Goal: Check status

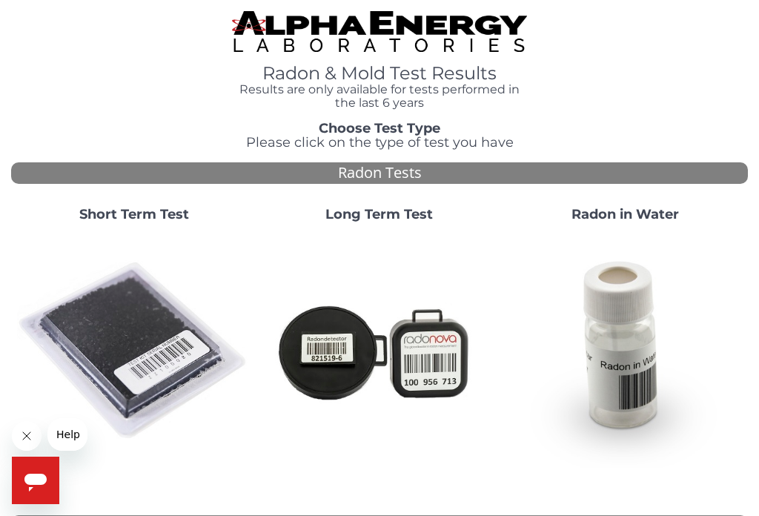
click at [151, 322] on img at bounding box center [133, 350] width 233 height 233
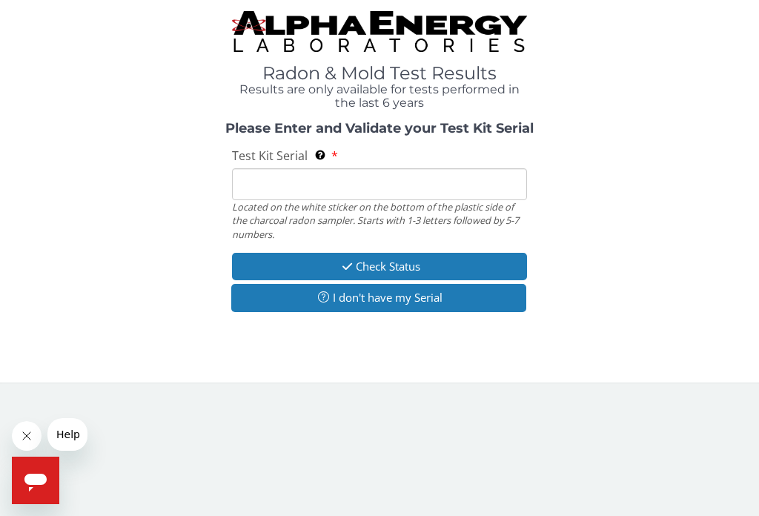
click at [271, 162] on span "Test Kit Serial" at bounding box center [270, 155] width 76 height 16
click at [271, 168] on input "Test Kit Serial Located on the white sticker on the bottom of the plastic side …" at bounding box center [379, 184] width 295 height 32
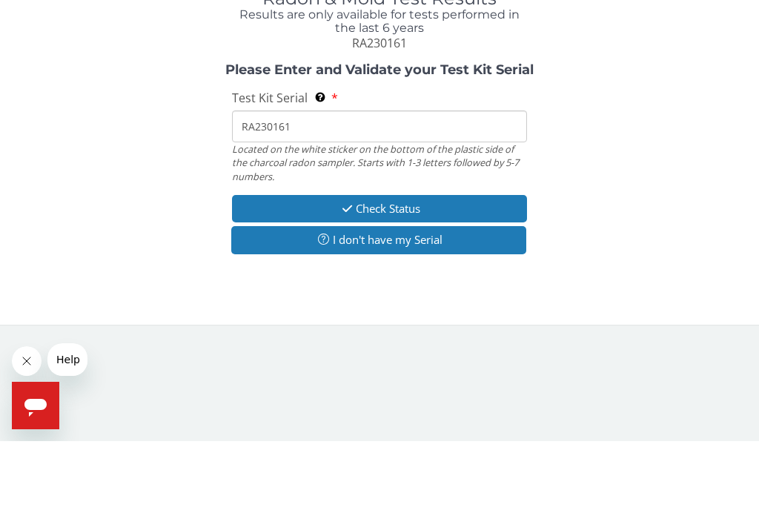
type input "RA230161"
click at [440, 270] on button "Check Status" at bounding box center [379, 283] width 295 height 27
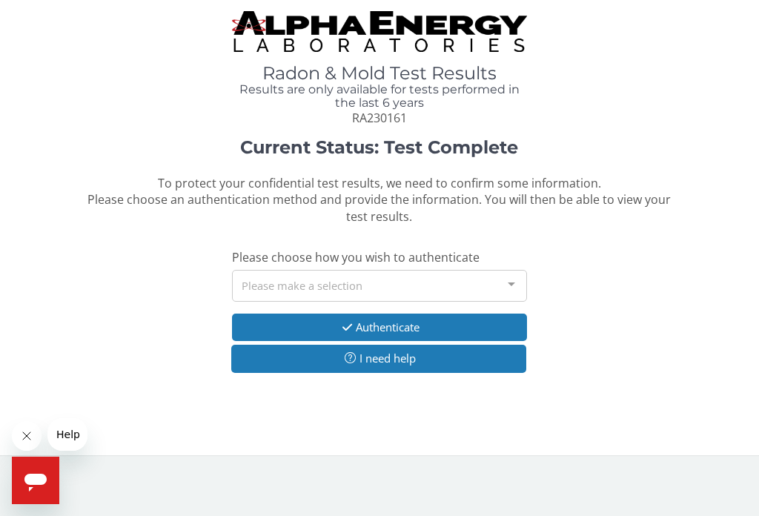
click at [463, 282] on div "Please make a selection" at bounding box center [379, 286] width 295 height 32
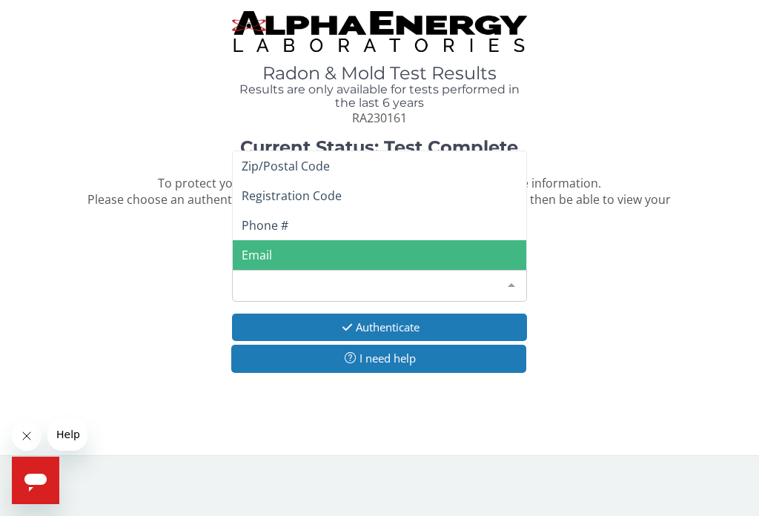
click at [333, 248] on span "Email" at bounding box center [379, 255] width 293 height 30
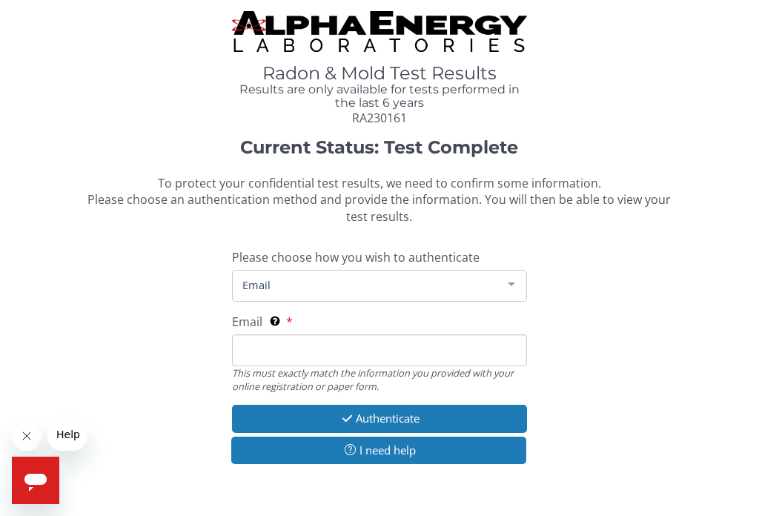
click at [268, 341] on input "Email This must exactly match the information you provided with your online reg…" at bounding box center [379, 350] width 295 height 32
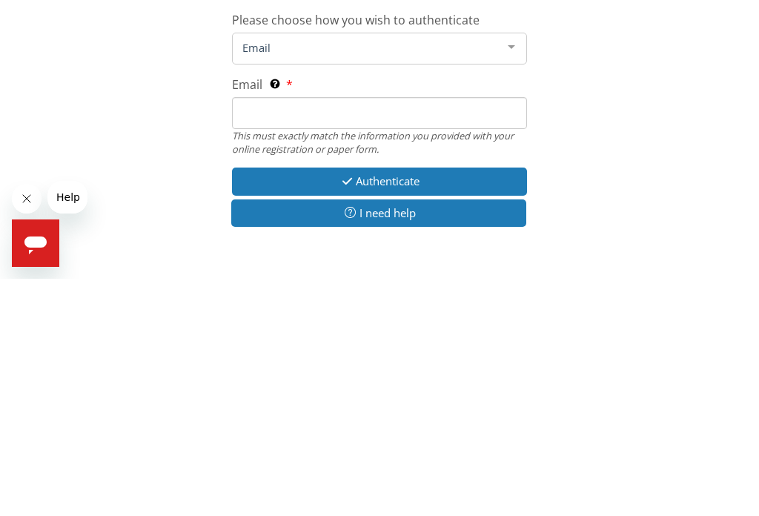
type input "R"
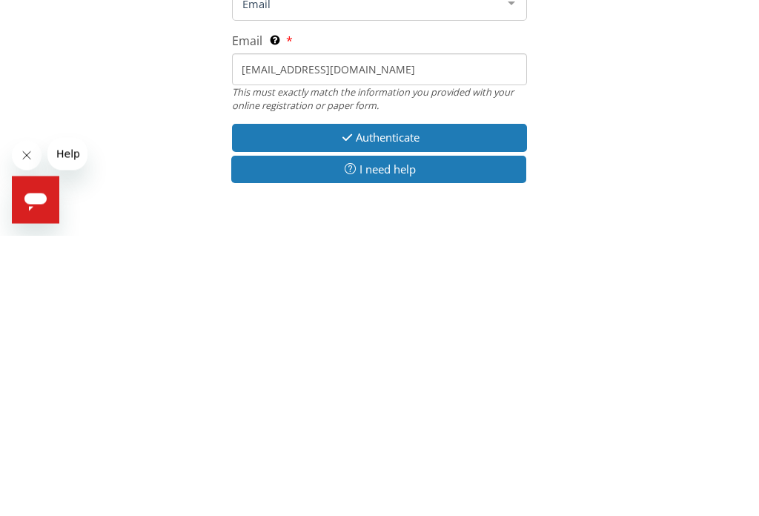
type input "[EMAIL_ADDRESS][DOMAIN_NAME]"
click at [462, 405] on button "Authenticate" at bounding box center [379, 418] width 295 height 27
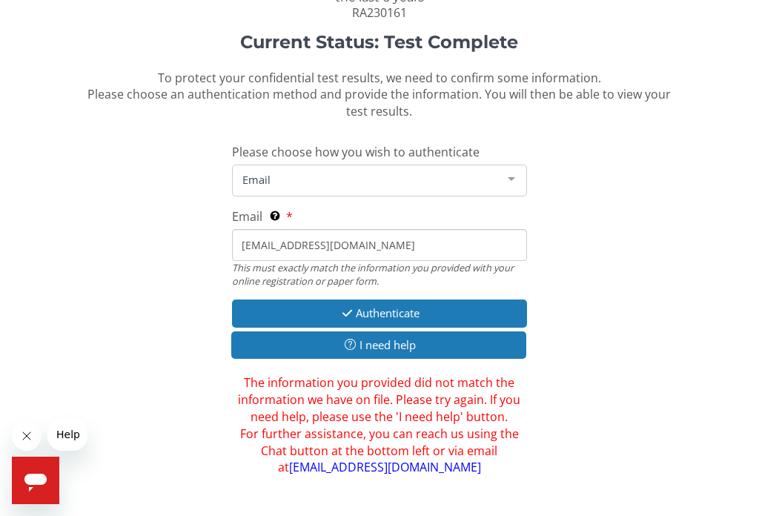
scroll to position [115, 0]
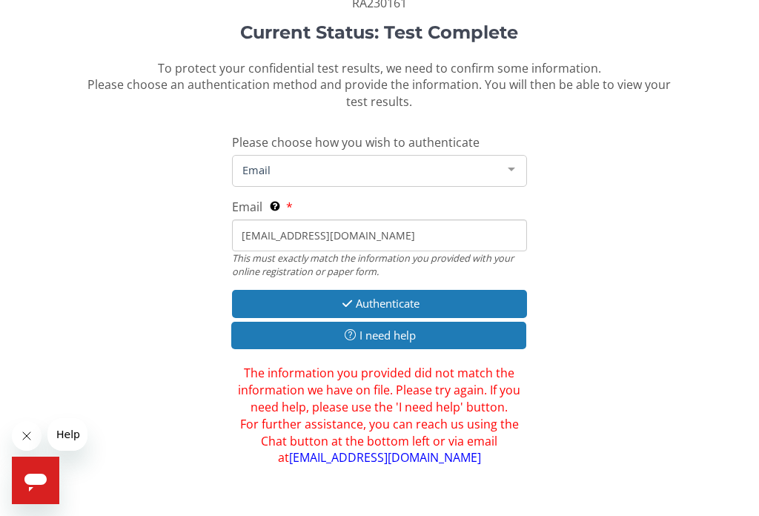
click at [321, 162] on span "Email" at bounding box center [368, 170] width 258 height 16
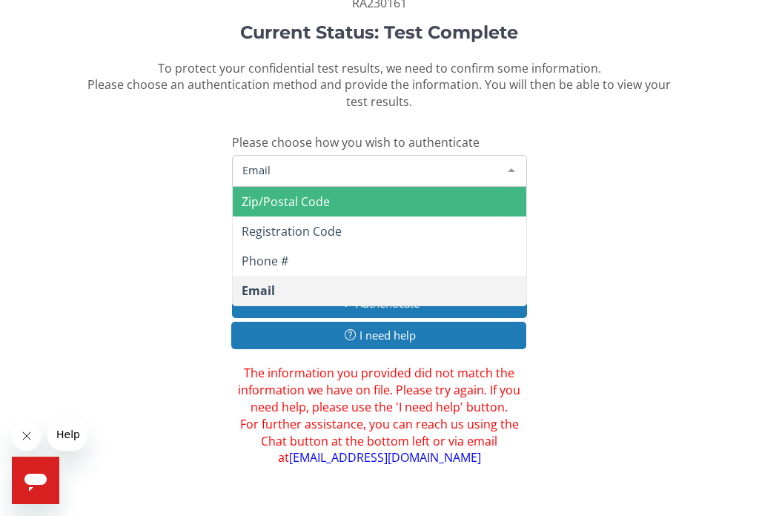
click at [310, 198] on span "Zip/Postal Code" at bounding box center [286, 201] width 88 height 16
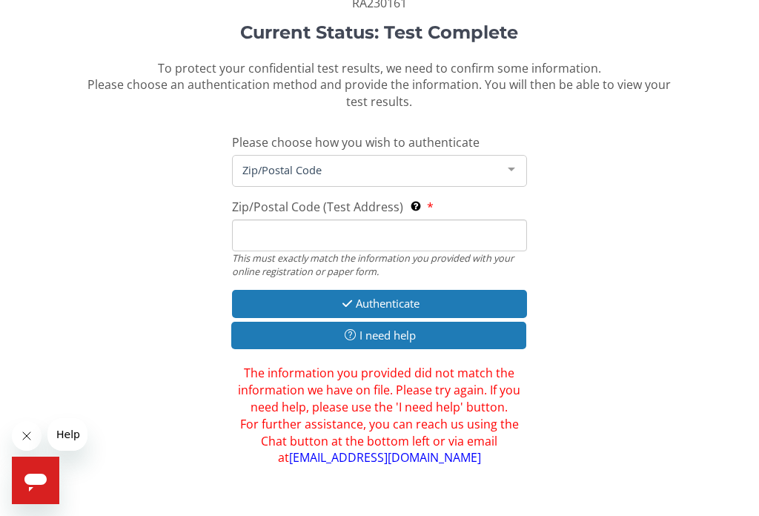
click at [377, 162] on span "Zip/Postal Code" at bounding box center [368, 170] width 258 height 16
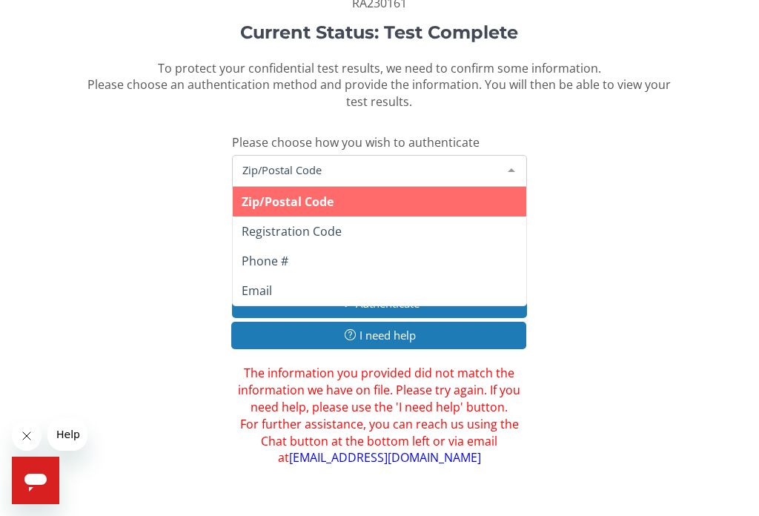
click at [385, 166] on span "Zip/Postal Code" at bounding box center [368, 170] width 258 height 16
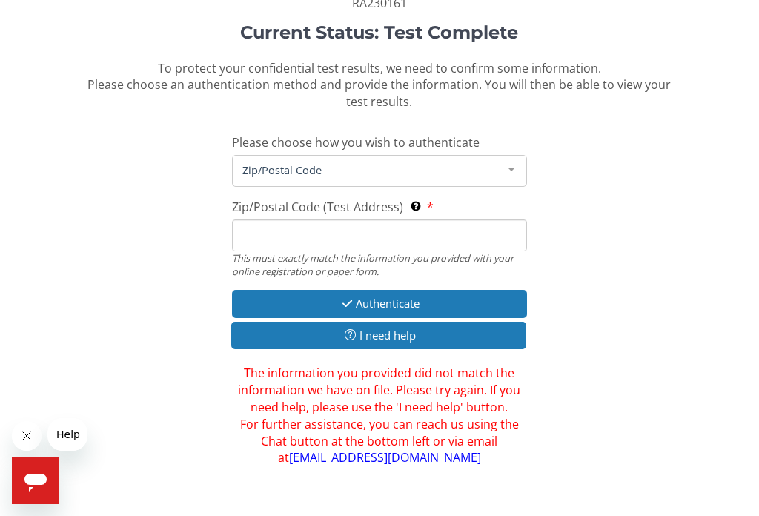
click at [325, 162] on span "Zip/Postal Code" at bounding box center [368, 170] width 258 height 16
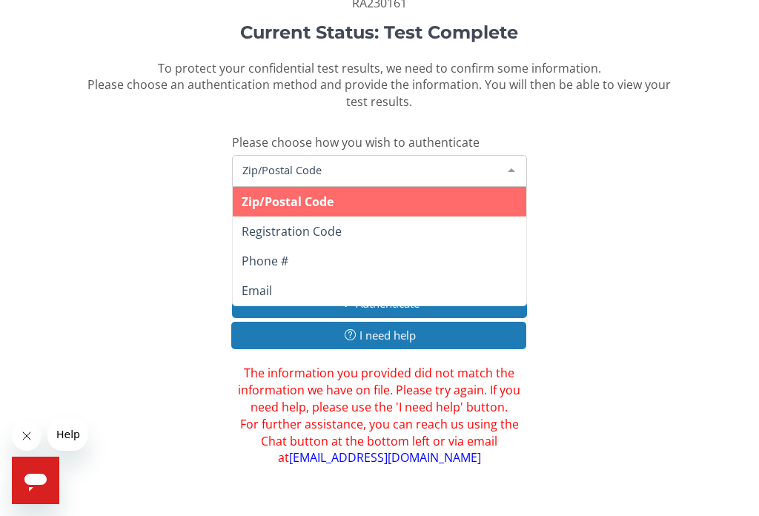
click at [365, 193] on span "Zip/Postal Code" at bounding box center [379, 202] width 293 height 30
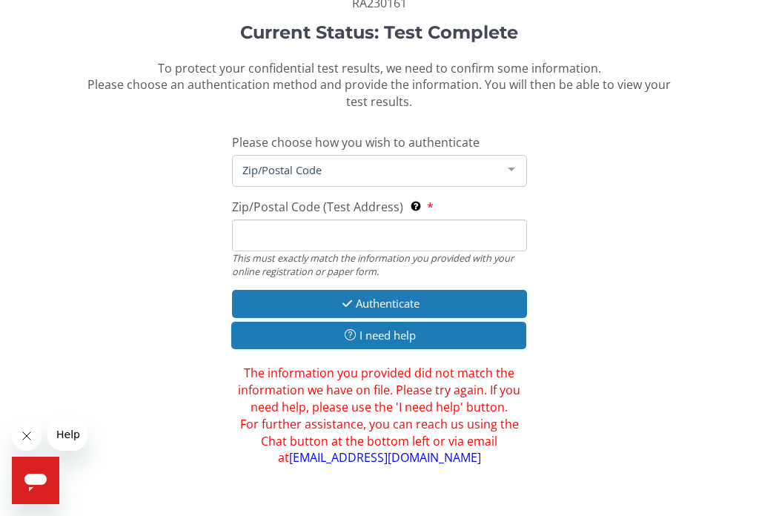
click at [288, 220] on input "Zip/Postal Code (Test Address) This must exactly match the information you prov…" at bounding box center [379, 235] width 295 height 32
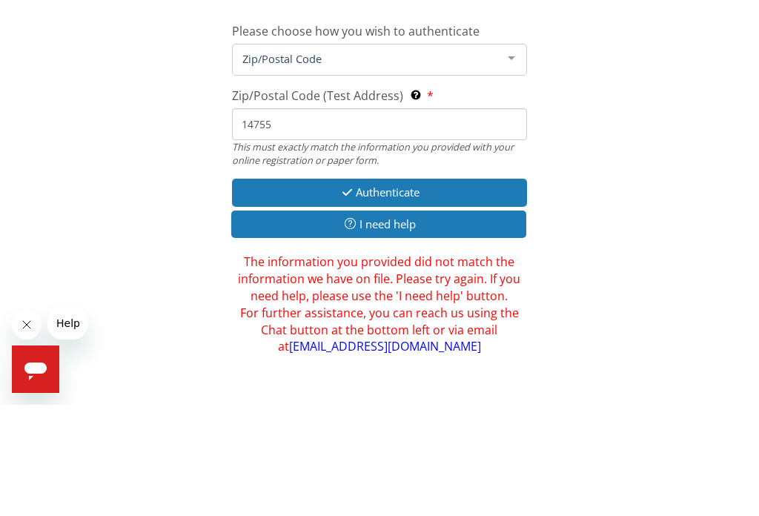
type input "14755"
click at [446, 290] on button "Authenticate" at bounding box center [379, 303] width 295 height 27
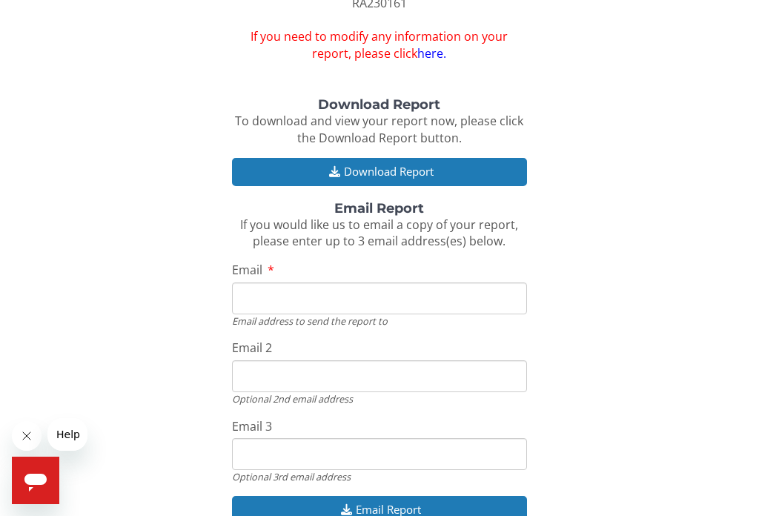
click at [268, 282] on input "Email" at bounding box center [379, 298] width 295 height 32
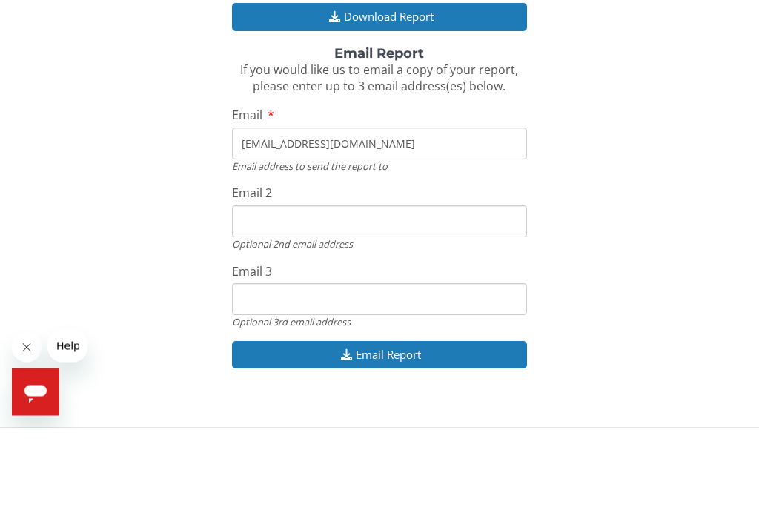
scroll to position [183, 0]
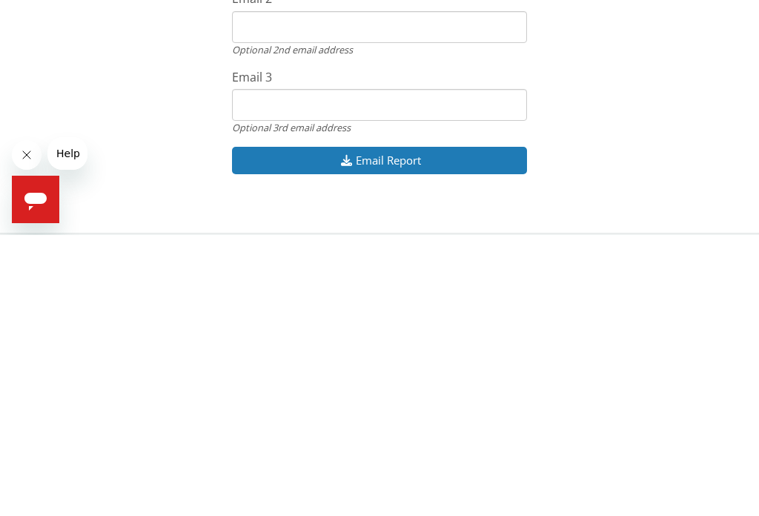
type input "[EMAIL_ADDRESS][DOMAIN_NAME]"
click at [436, 428] on button "Email Report" at bounding box center [379, 441] width 295 height 27
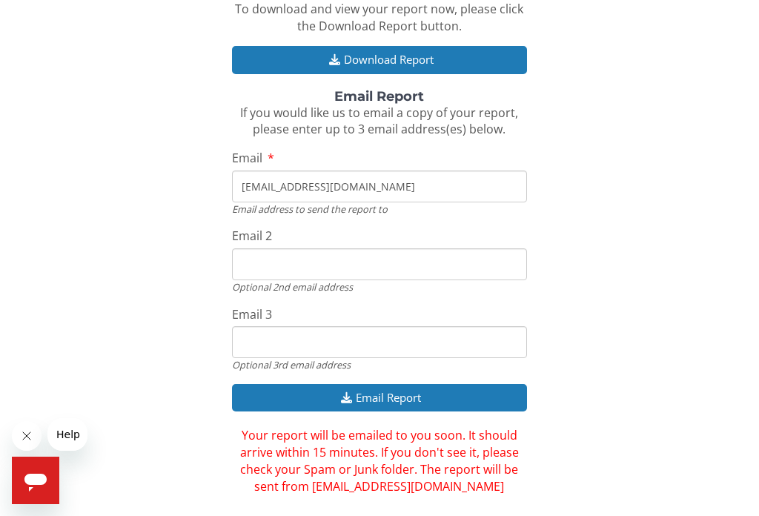
scroll to position [229, 0]
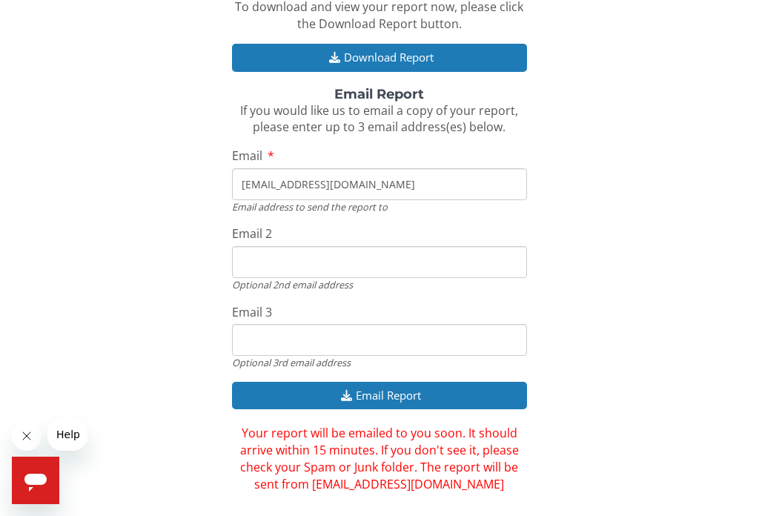
click at [468, 382] on button "Email Report" at bounding box center [379, 395] width 295 height 27
